Goal: Information Seeking & Learning: Learn about a topic

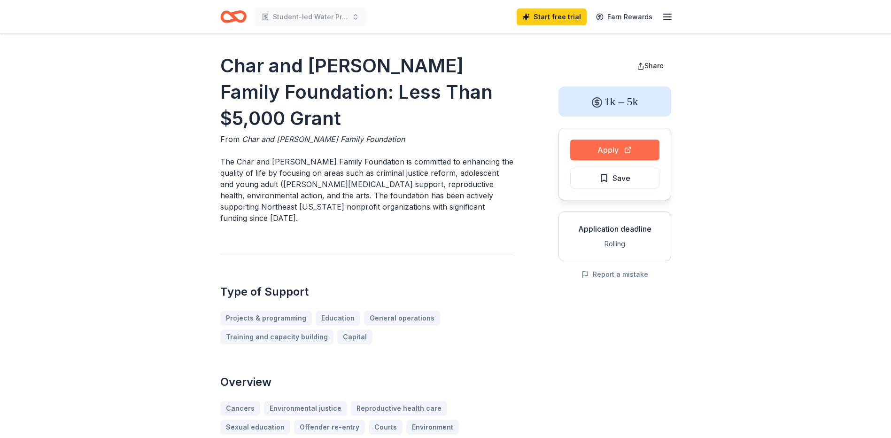
click at [616, 151] on button "Apply" at bounding box center [614, 150] width 89 height 21
